Goal: Navigation & Orientation: Find specific page/section

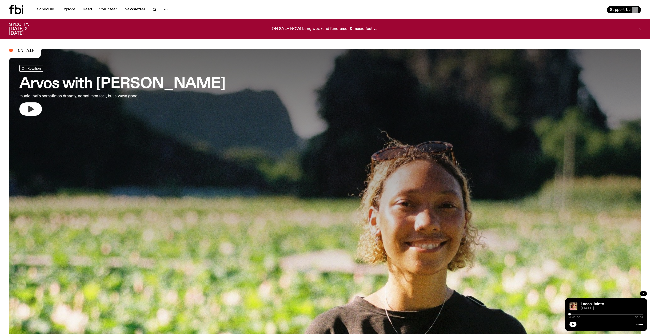
click at [31, 109] on icon "button" at bounding box center [31, 109] width 6 height 7
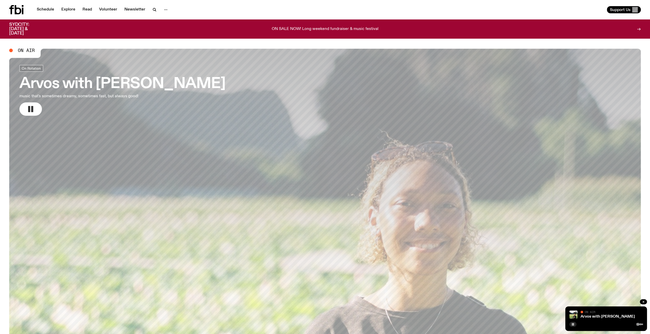
click at [32, 113] on icon "button" at bounding box center [31, 109] width 8 height 8
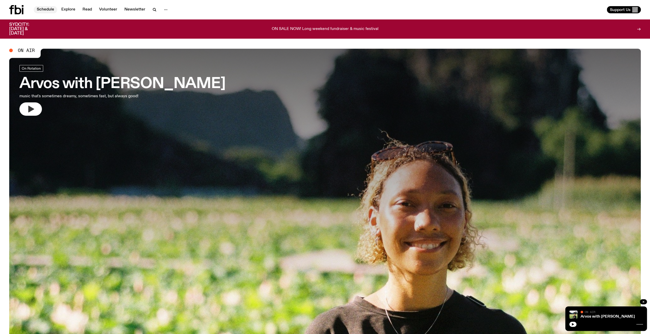
click at [50, 10] on link "Schedule" at bounding box center [46, 9] width 24 height 7
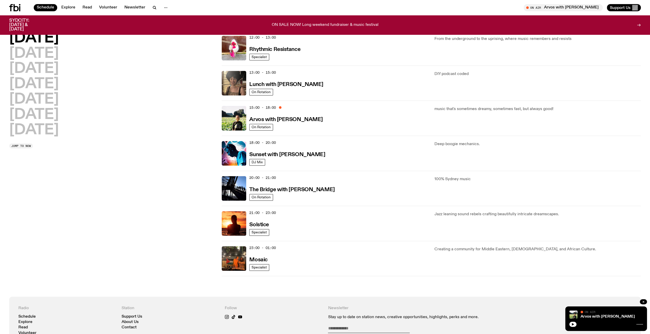
scroll to position [124, 0]
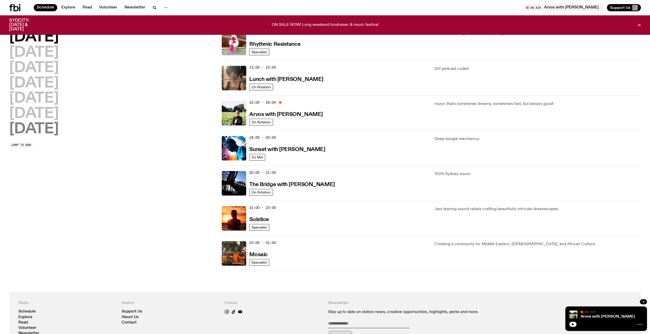
click at [36, 132] on h2 "[DATE]" at bounding box center [34, 129] width 50 height 14
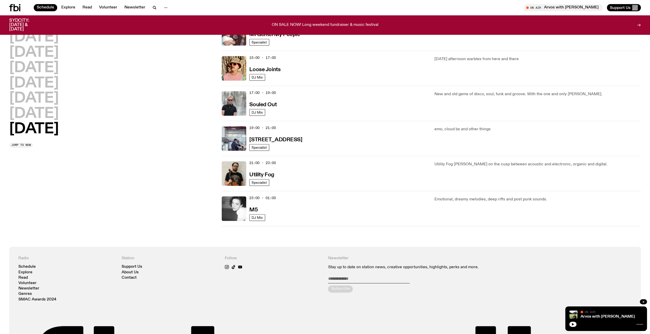
scroll to position [270, 0]
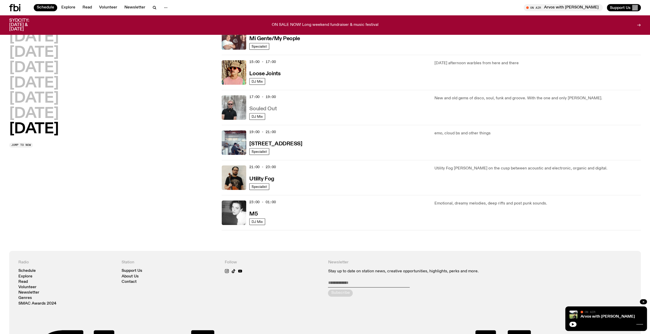
click at [264, 106] on h3 "Souled Out" at bounding box center [262, 108] width 27 height 5
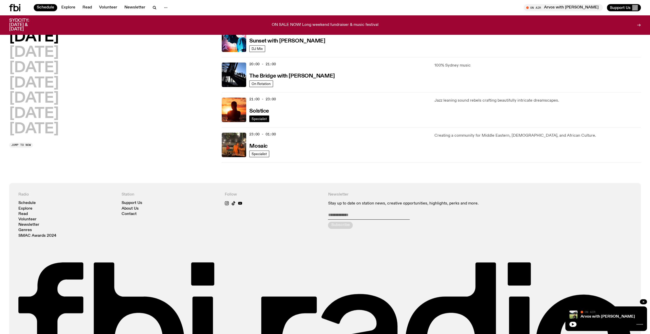
scroll to position [138, 0]
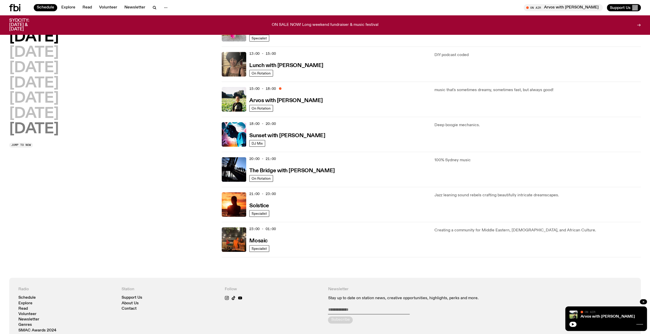
click at [30, 124] on h2 "[DATE]" at bounding box center [34, 129] width 50 height 14
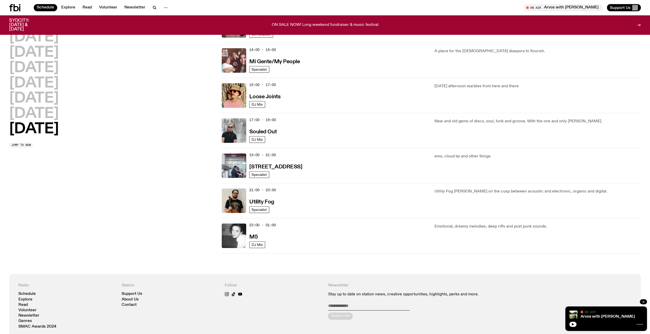
scroll to position [244, 0]
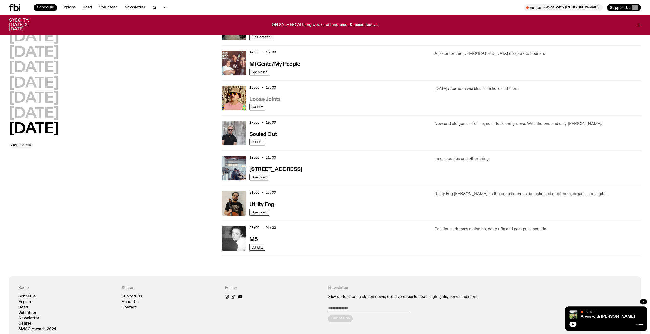
click at [260, 97] on h3 "Loose Joints" at bounding box center [264, 99] width 31 height 5
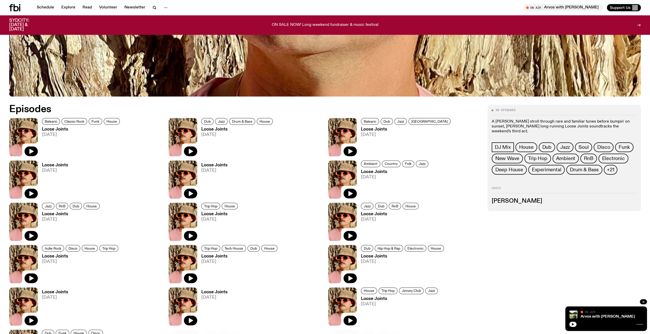
scroll to position [354, 0]
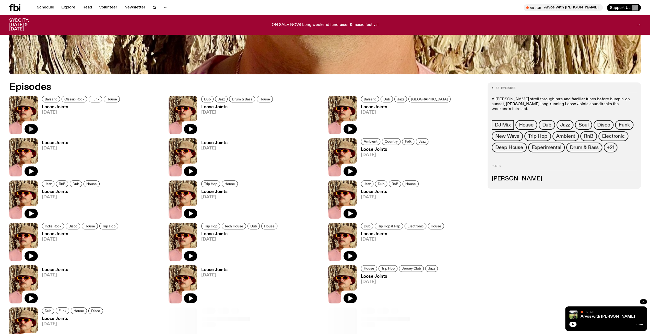
click at [33, 128] on icon "button" at bounding box center [31, 128] width 4 height 5
